Goal: Navigation & Orientation: Find specific page/section

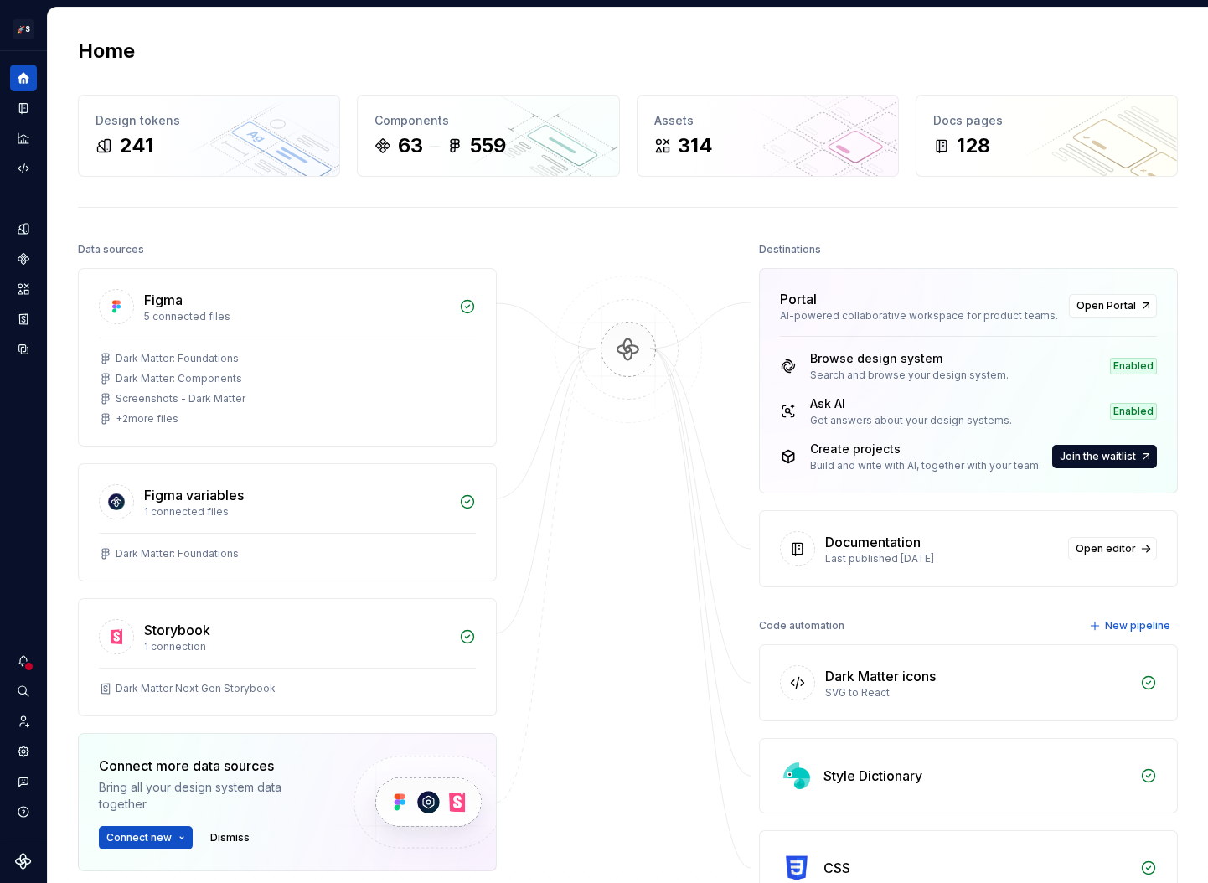
click at [623, 368] on img at bounding box center [628, 367] width 163 height 182
drag, startPoint x: 969, startPoint y: 500, endPoint x: 855, endPoint y: 429, distance: 134.4
click at [851, 421] on div "Portal AI-powered collaborative workspace for product teams. Open Portal Browse…" at bounding box center [968, 427] width 419 height 319
click at [855, 429] on div "Browse design system Search and browse your design system. Enabled Ask AI Get a…" at bounding box center [968, 414] width 417 height 157
click at [863, 334] on div "Portal AI-powered collaborative workspace for product teams. Open Portal" at bounding box center [968, 302] width 417 height 67
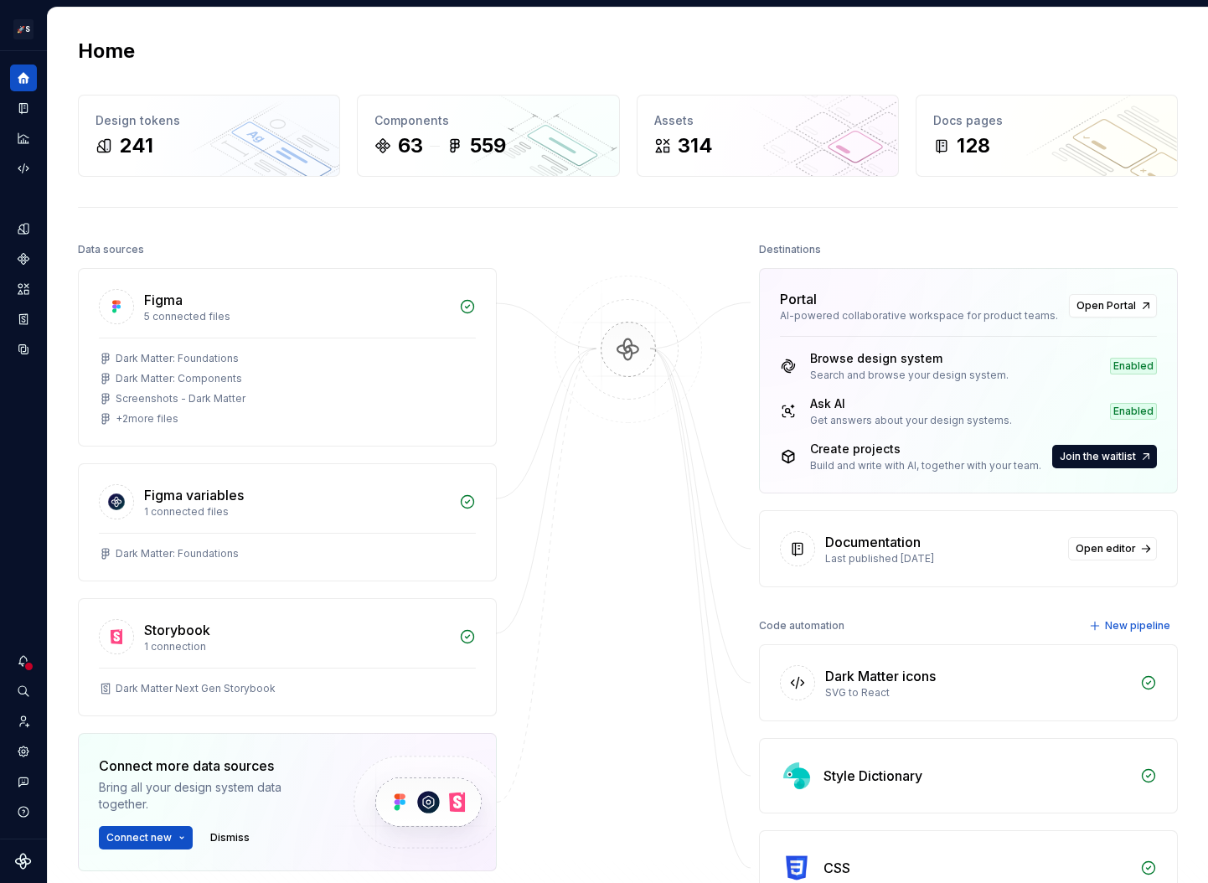
click at [916, 702] on div "Dark Matter icons SVG to React" at bounding box center [968, 682] width 417 height 75
click at [917, 776] on div "Style Dictionary" at bounding box center [977, 776] width 307 height 20
click at [824, 313] on div "AI-powered collaborative workspace for product teams." at bounding box center [919, 315] width 279 height 13
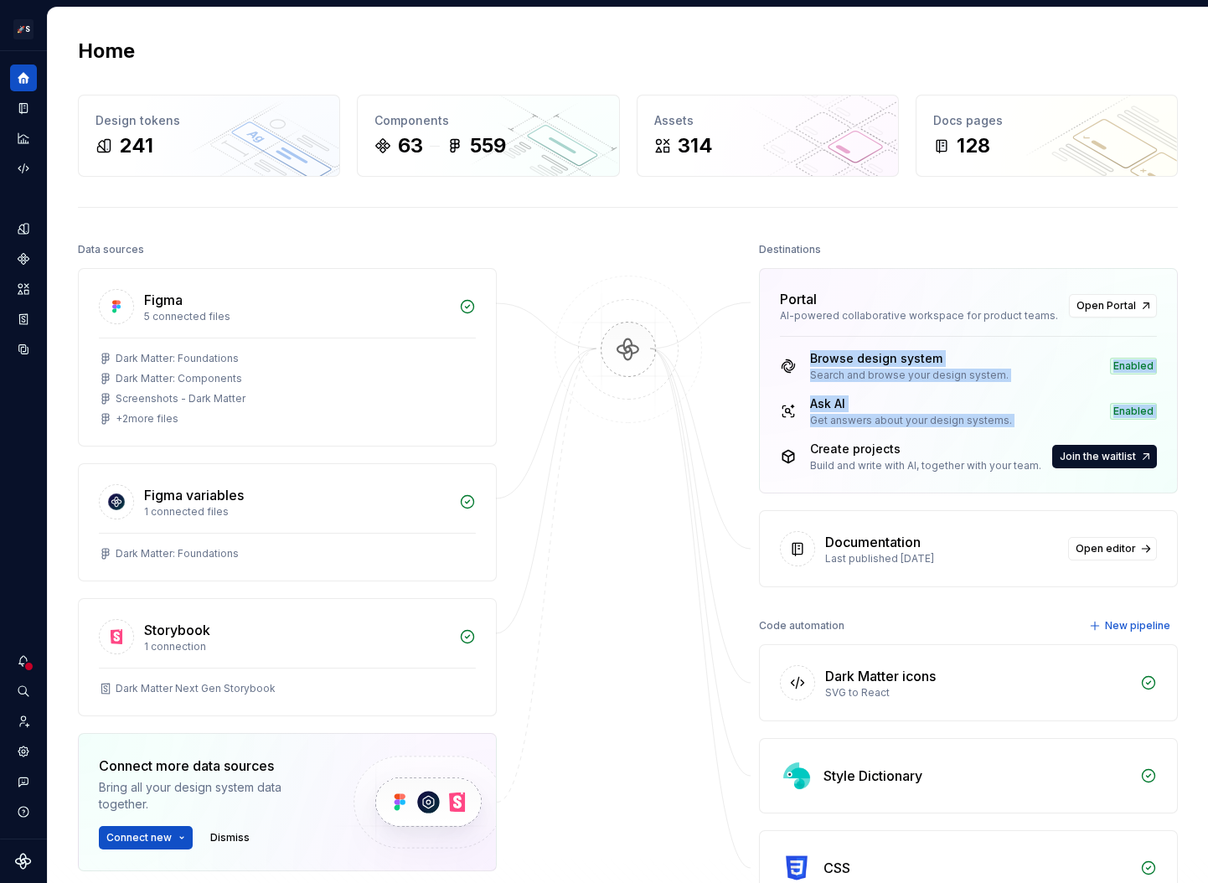
drag, startPoint x: 803, startPoint y: 349, endPoint x: 876, endPoint y: 449, distance: 124.7
click at [876, 447] on div "Browse design system Search and browse your design system. Enabled Ask AI Get a…" at bounding box center [968, 414] width 417 height 157
click at [876, 449] on div "Create projects" at bounding box center [925, 449] width 231 height 17
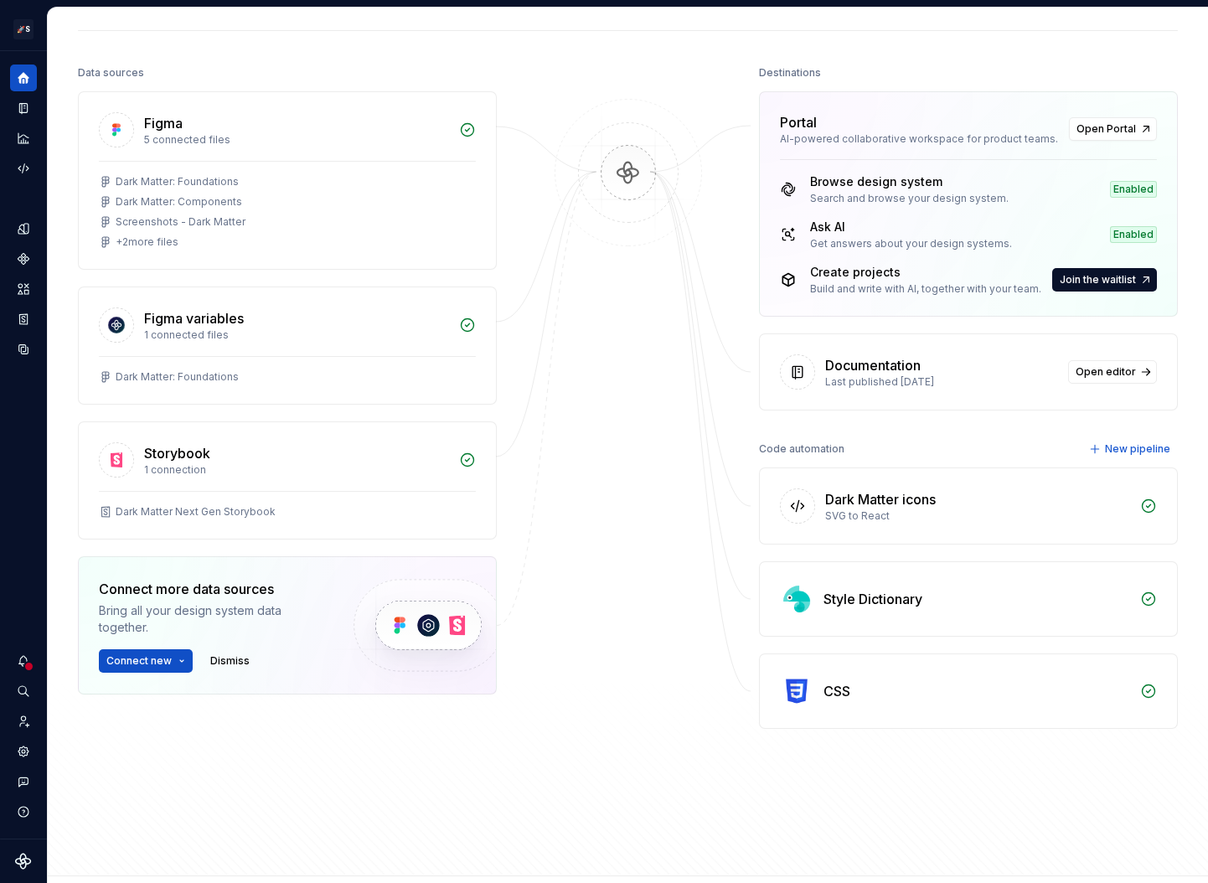
scroll to position [176, 0]
click at [791, 375] on icon at bounding box center [797, 372] width 17 height 17
drag, startPoint x: 842, startPoint y: 487, endPoint x: 1094, endPoint y: 685, distance: 321.0
click at [1083, 673] on div "Dark Matter icons SVG to React Style Dictionary CSS" at bounding box center [968, 598] width 419 height 261
click at [908, 537] on div "Dark Matter icons SVG to React" at bounding box center [968, 506] width 417 height 75
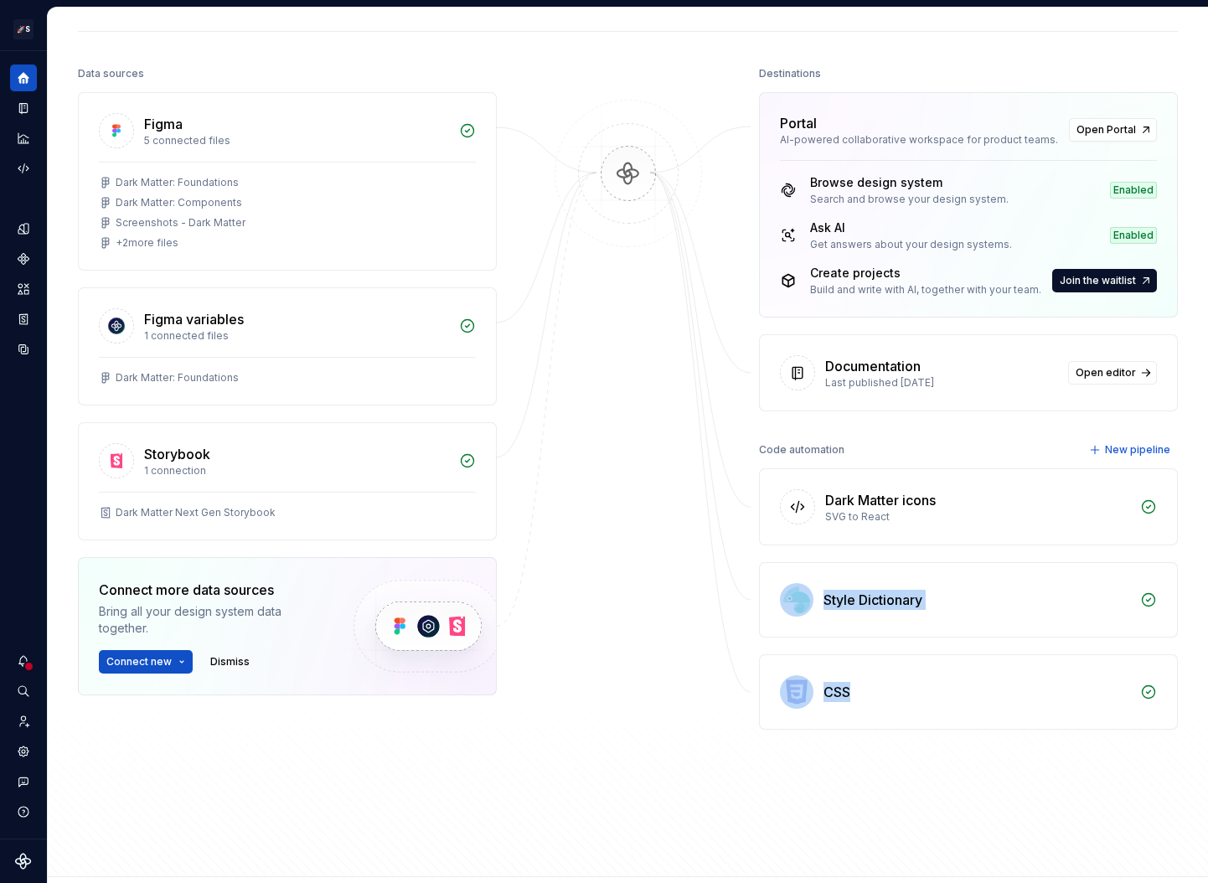
drag, startPoint x: 919, startPoint y: 541, endPoint x: 935, endPoint y: 804, distance: 263.6
click at [934, 798] on div "Data sources Figma 5 connected files Dark Matter: Foundations Dark Matter: Comp…" at bounding box center [628, 454] width 1100 height 784
click at [935, 804] on div "Data sources Figma 5 connected files Dark Matter: Foundations Dark Matter: Comp…" at bounding box center [628, 454] width 1100 height 784
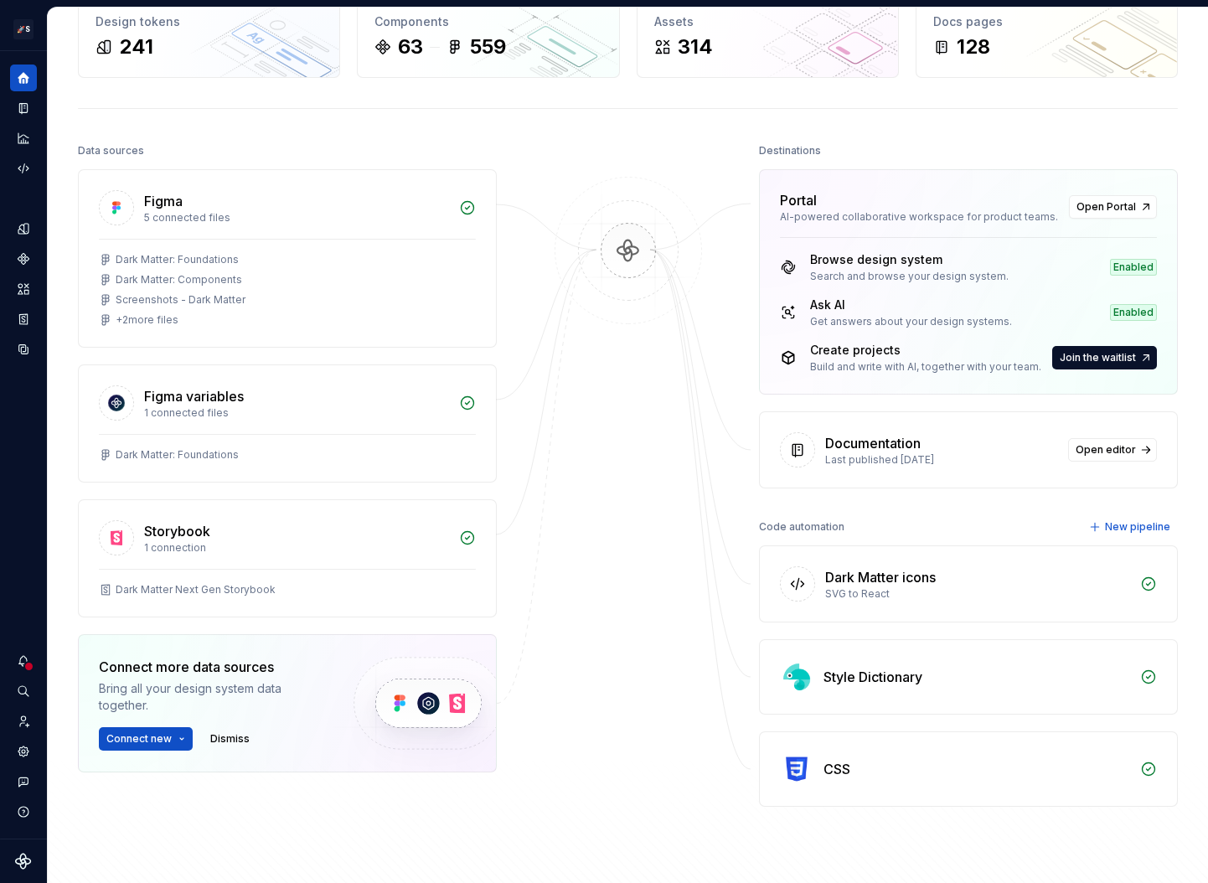
scroll to position [0, 0]
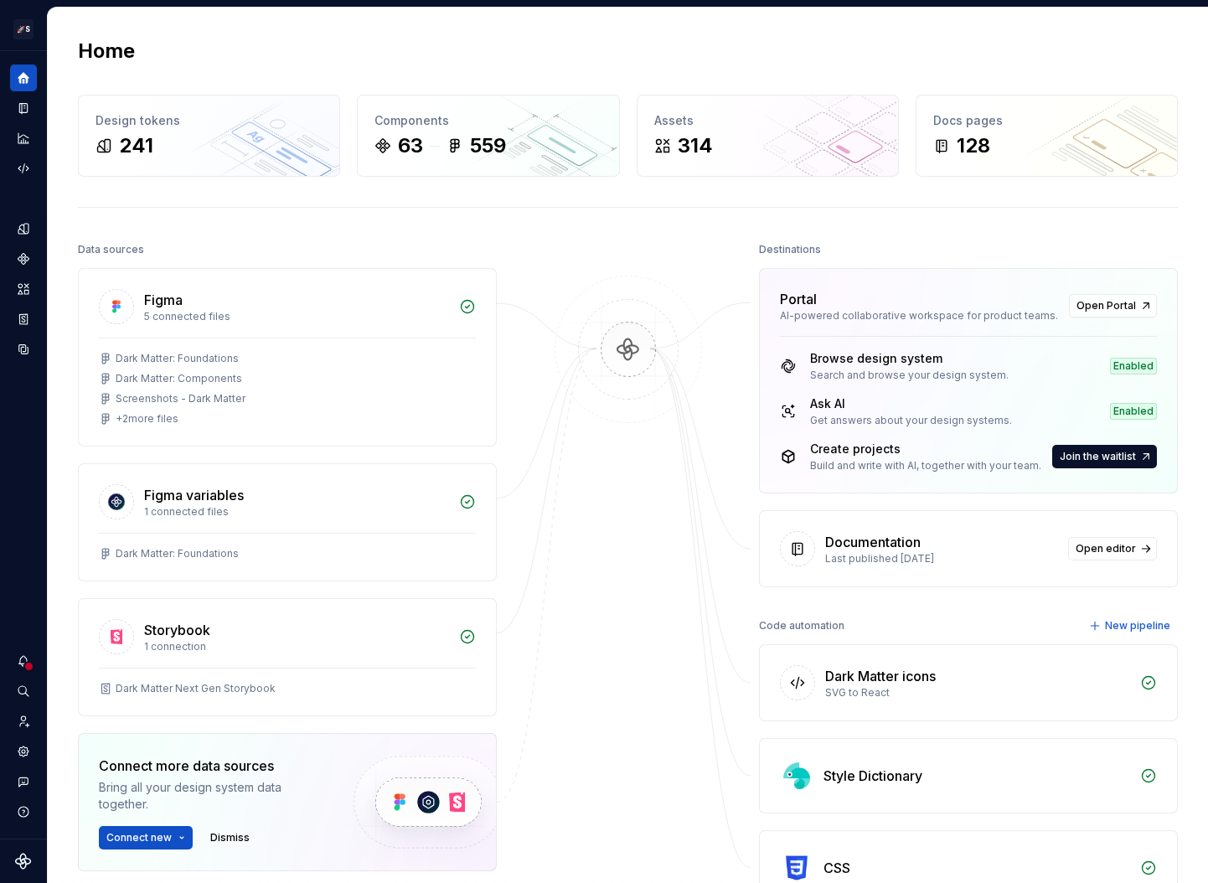
click at [618, 348] on img at bounding box center [628, 367] width 163 height 182
click at [600, 312] on img at bounding box center [628, 367] width 163 height 182
